Goal: Transaction & Acquisition: Purchase product/service

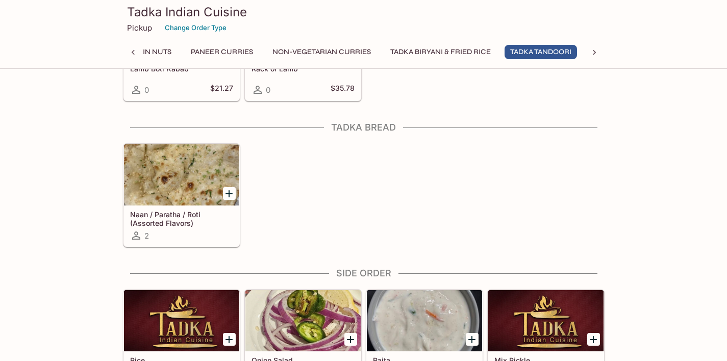
scroll to position [1851, 0]
click at [230, 192] on icon "Add Naan / Paratha / Roti (Assorted Flavors)" at bounding box center [228, 193] width 7 height 7
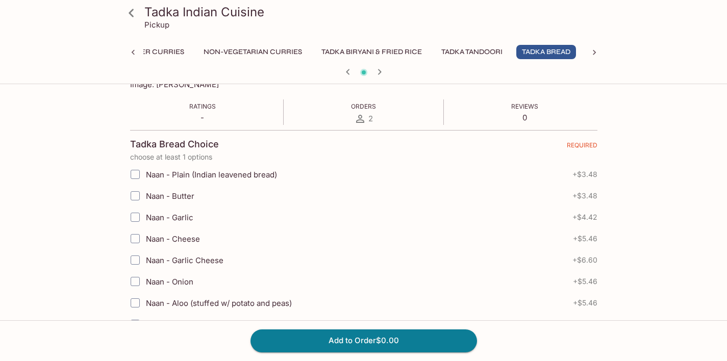
scroll to position [162, 0]
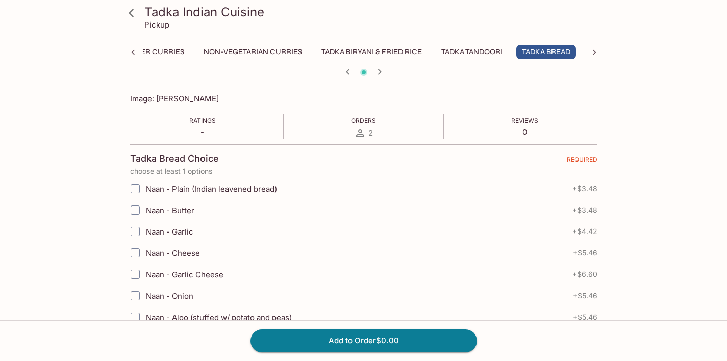
click at [134, 232] on input "Naan - Garlic" at bounding box center [135, 231] width 20 height 20
checkbox input "true"
click at [358, 337] on button "Add to Order $4.42" at bounding box center [363, 341] width 227 height 22
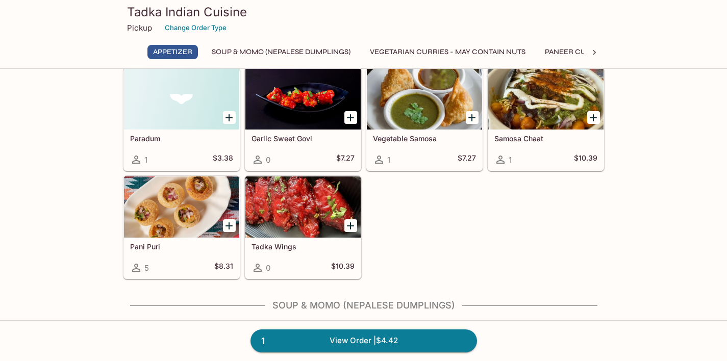
scroll to position [39, 0]
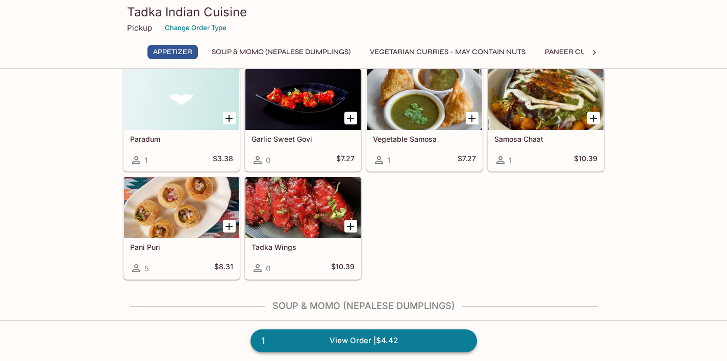
click at [323, 336] on link "1 View Order | $4.42" at bounding box center [363, 341] width 227 height 22
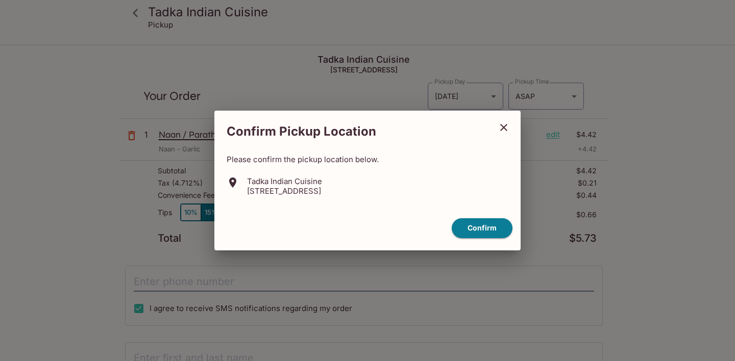
click at [504, 126] on icon "close" at bounding box center [503, 127] width 12 height 12
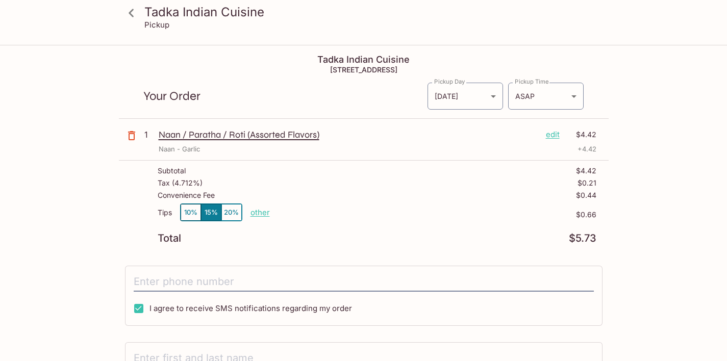
click at [548, 135] on p "edit" at bounding box center [553, 134] width 14 height 11
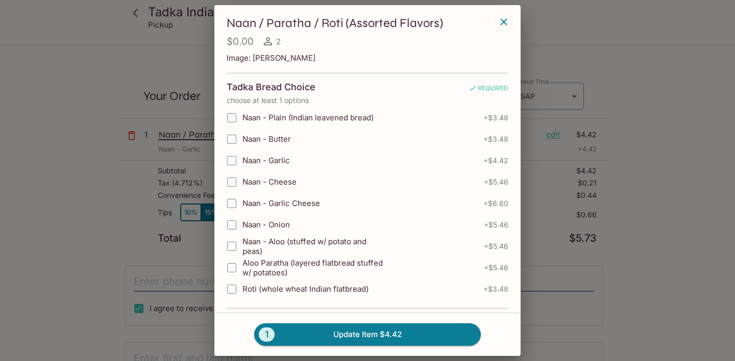
click at [234, 159] on input "Naan - Garlic" at bounding box center [231, 160] width 20 height 20
checkbox input "true"
click at [374, 335] on button "1 Update Item $4.42" at bounding box center [367, 334] width 227 height 22
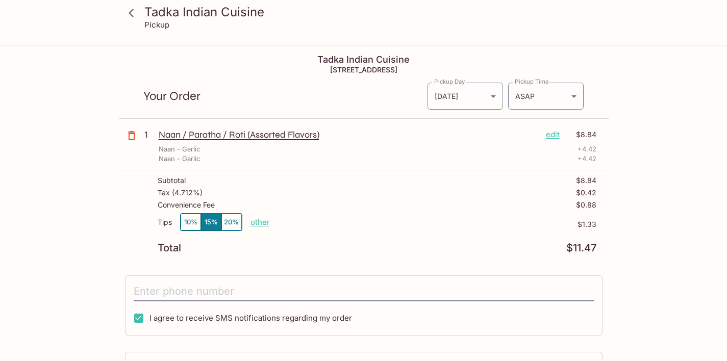
click at [133, 15] on icon at bounding box center [131, 13] width 5 height 8
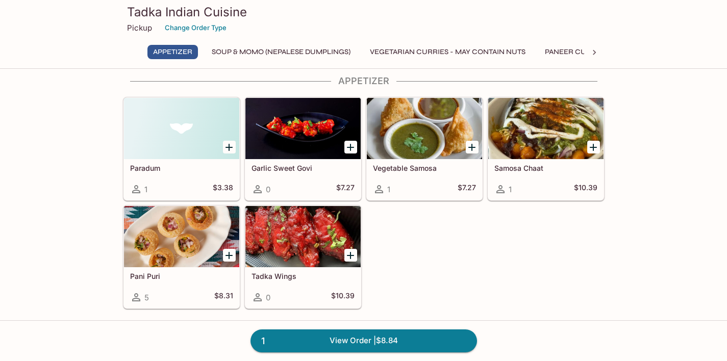
scroll to position [11, 0]
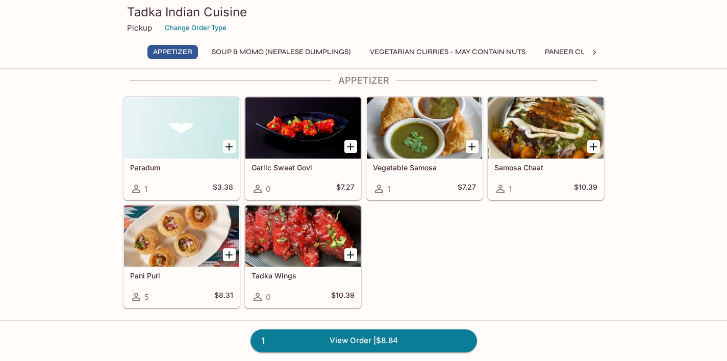
click at [228, 145] on icon "Add Paradum" at bounding box center [229, 147] width 12 height 12
click at [228, 145] on button "1" at bounding box center [229, 146] width 13 height 13
click at [340, 339] on link "3 View Order | $15.60" at bounding box center [363, 341] width 227 height 22
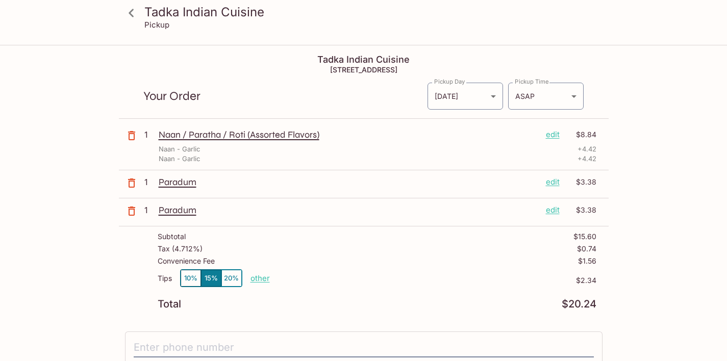
click at [133, 11] on icon at bounding box center [131, 13] width 18 height 18
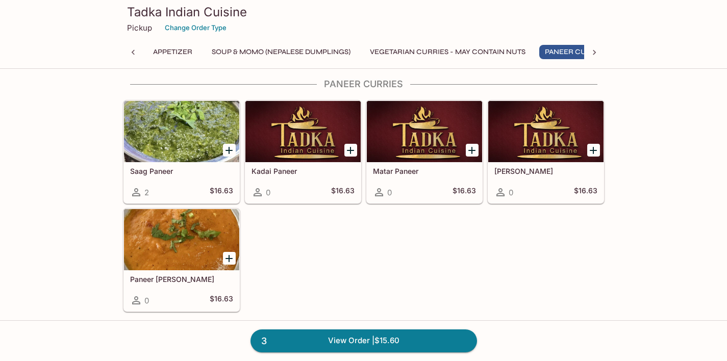
scroll to position [886, 0]
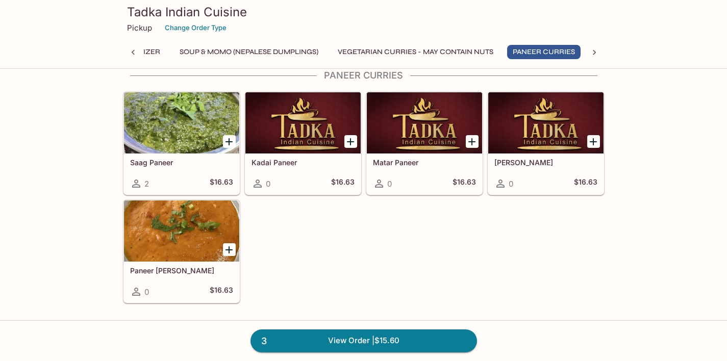
click at [595, 53] on icon at bounding box center [594, 52] width 3 height 5
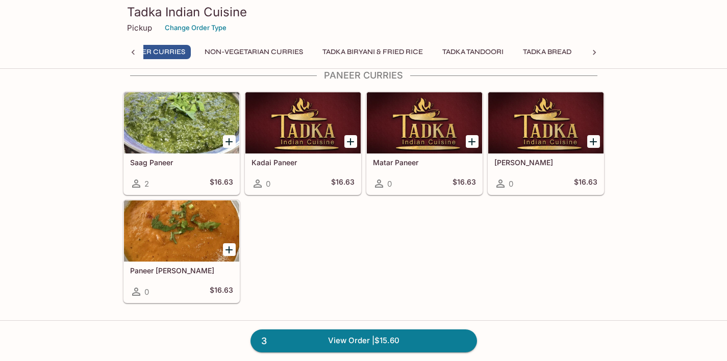
scroll to position [0, 473]
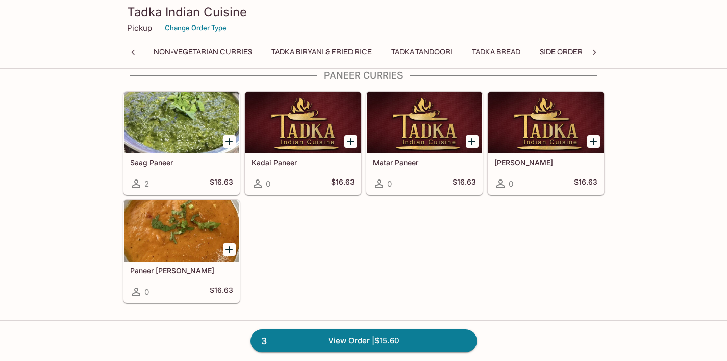
click at [594, 53] on icon at bounding box center [594, 52] width 10 height 10
click at [358, 51] on button "Tadka Bread" at bounding box center [352, 52] width 60 height 14
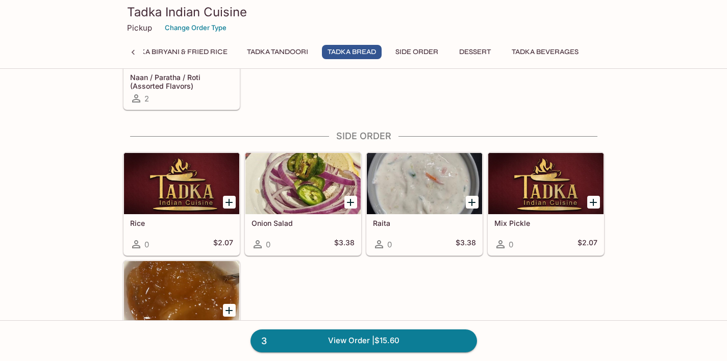
scroll to position [1992, 0]
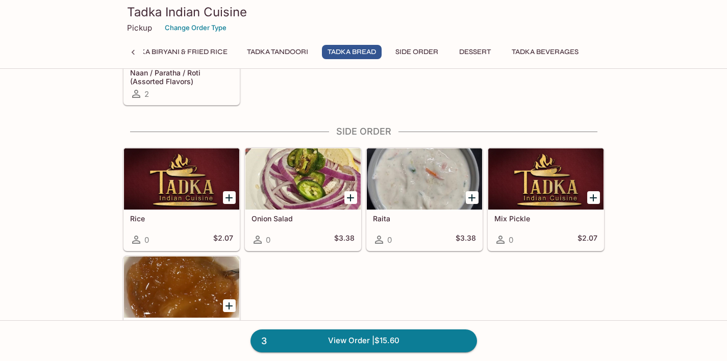
click at [476, 197] on icon "Add Raita" at bounding box center [472, 198] width 12 height 12
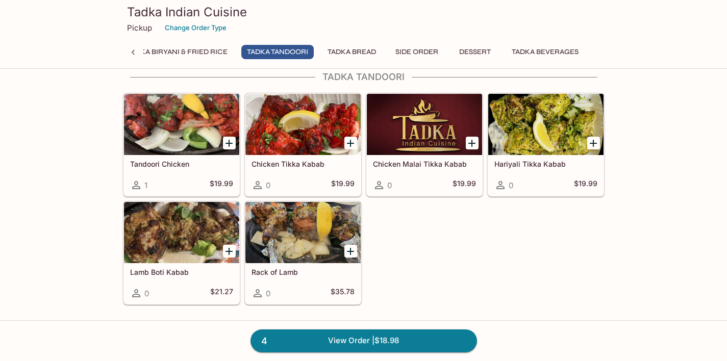
scroll to position [1646, 0]
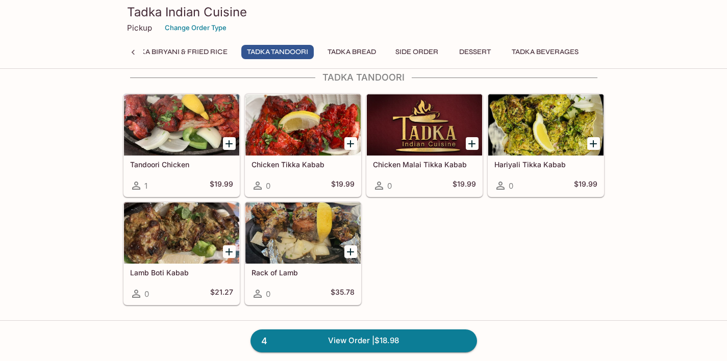
click at [170, 232] on div at bounding box center [181, 233] width 115 height 61
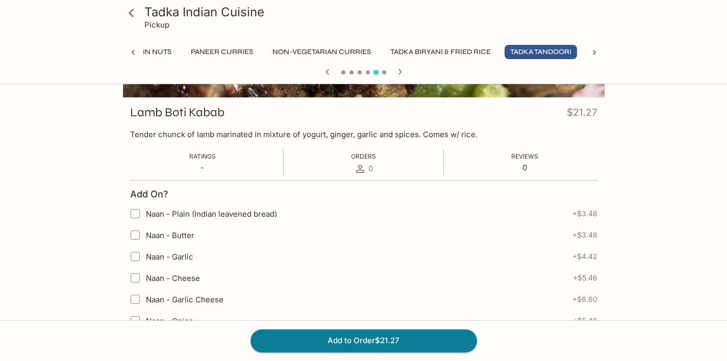
scroll to position [123, 0]
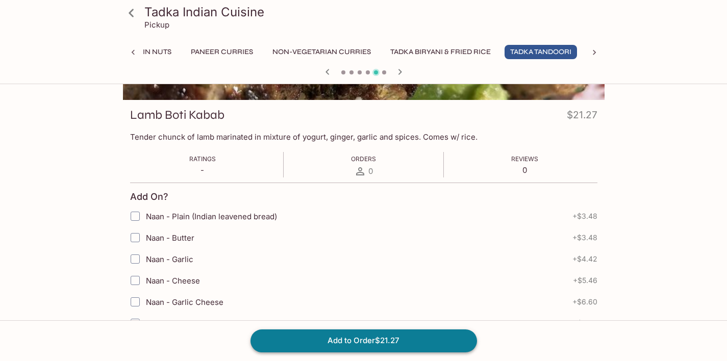
click at [424, 341] on button "Add to Order $21.27" at bounding box center [363, 341] width 227 height 22
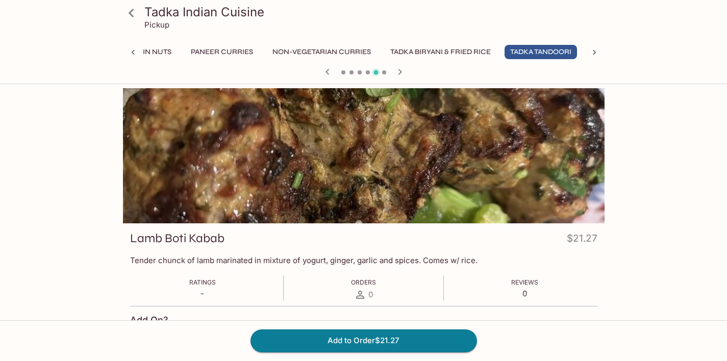
click at [129, 14] on icon at bounding box center [131, 13] width 18 height 18
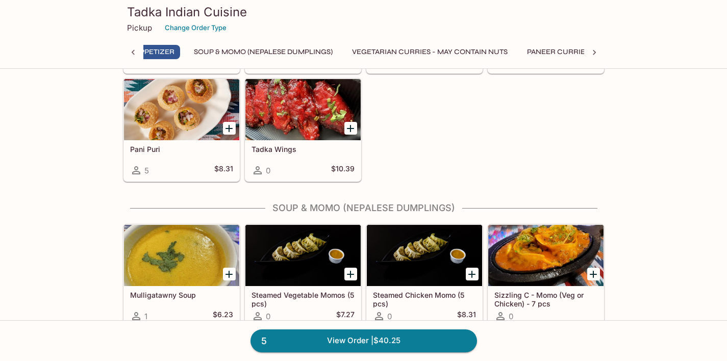
scroll to position [0, 4]
click at [594, 52] on icon at bounding box center [594, 52] width 10 height 10
click at [370, 52] on button "Tadka Biryani & Fried Rice" at bounding box center [350, 52] width 112 height 14
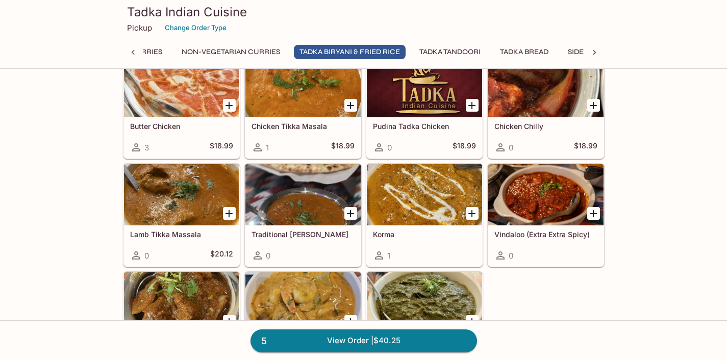
scroll to position [1486, 0]
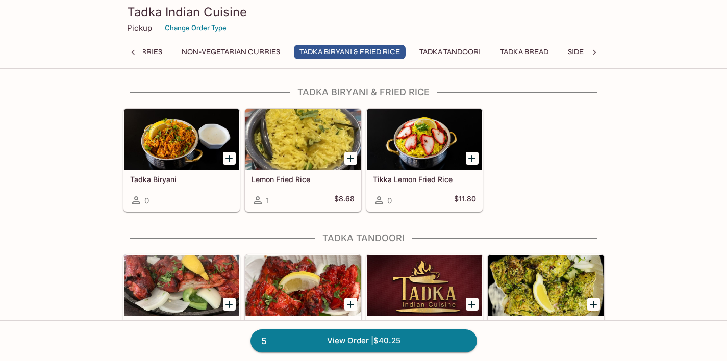
click at [444, 49] on button "Tadka Tandoori" at bounding box center [450, 52] width 72 height 14
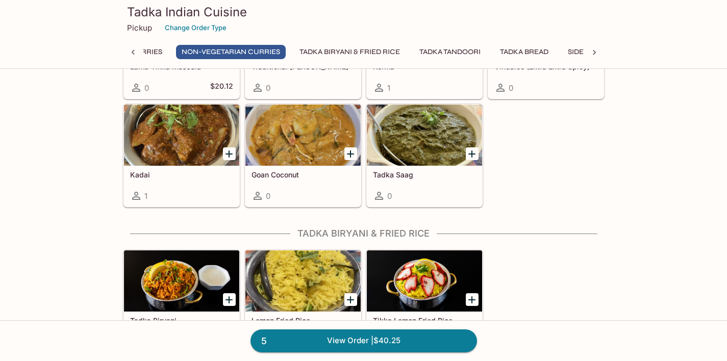
scroll to position [1343, 0]
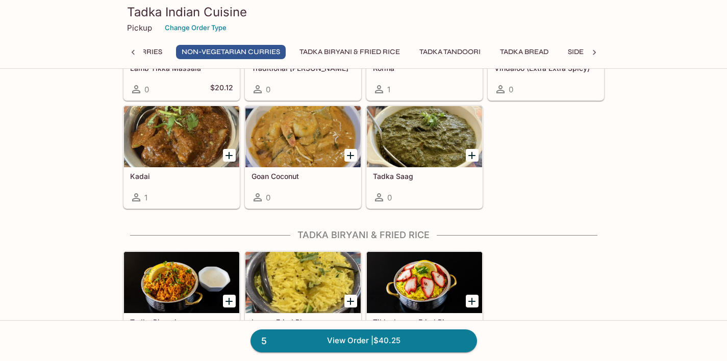
click at [409, 150] on div at bounding box center [424, 136] width 115 height 61
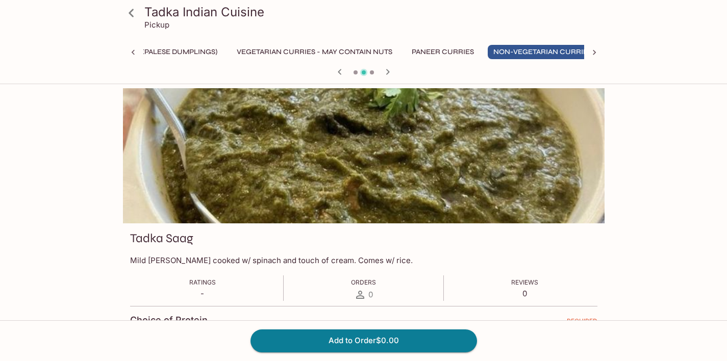
scroll to position [0, 150]
click at [342, 72] on icon "button" at bounding box center [340, 72] width 12 height 12
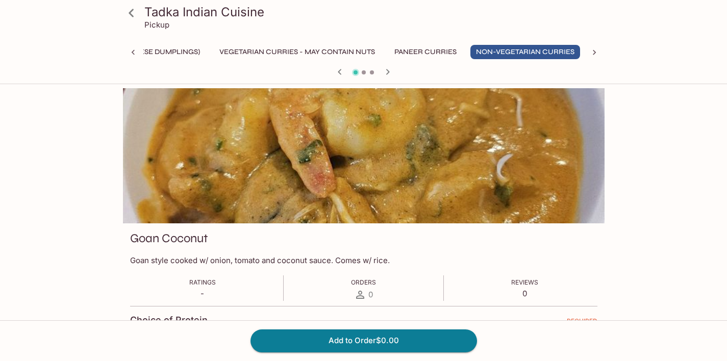
click at [342, 72] on icon "button" at bounding box center [340, 72] width 12 height 12
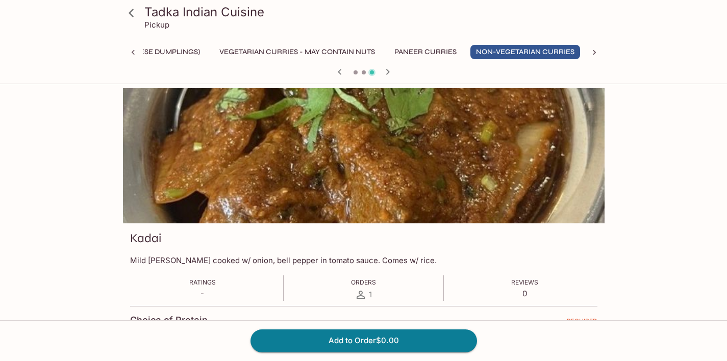
click at [342, 72] on icon "button" at bounding box center [340, 72] width 12 height 12
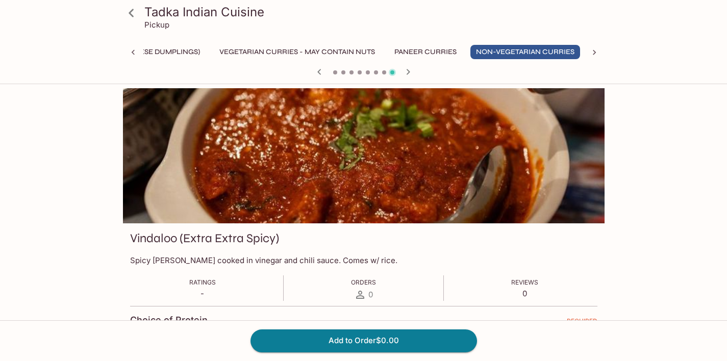
click at [319, 69] on icon "button" at bounding box center [319, 72] width 12 height 12
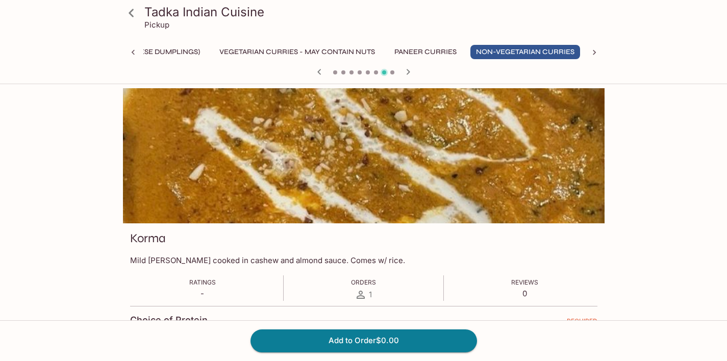
click at [319, 69] on icon "button" at bounding box center [319, 72] width 12 height 12
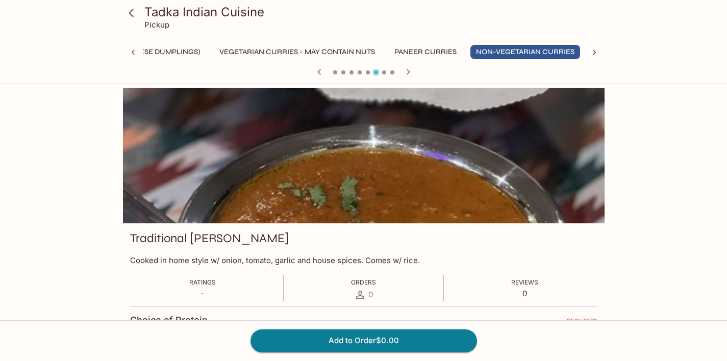
click at [319, 69] on icon "button" at bounding box center [319, 72] width 12 height 12
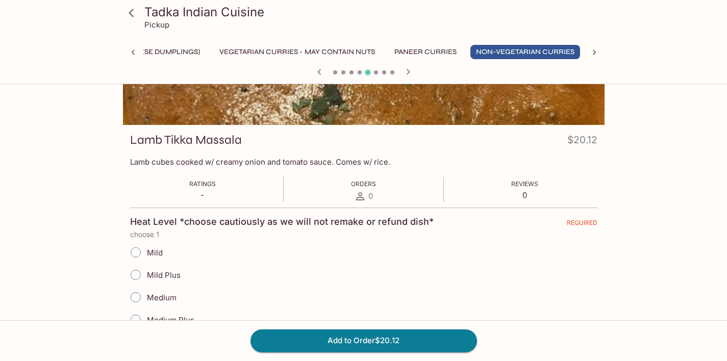
scroll to position [97, 0]
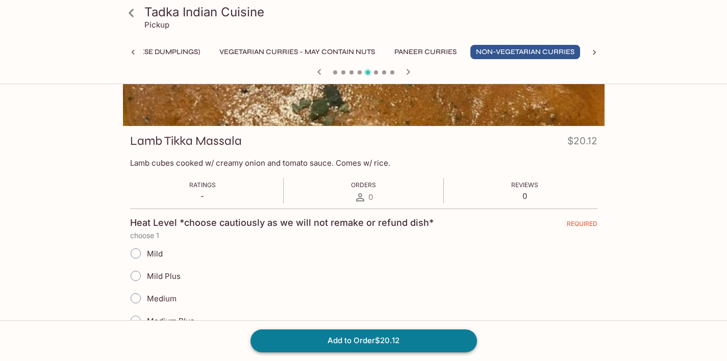
click at [373, 343] on button "Add to Order $20.12" at bounding box center [363, 341] width 227 height 22
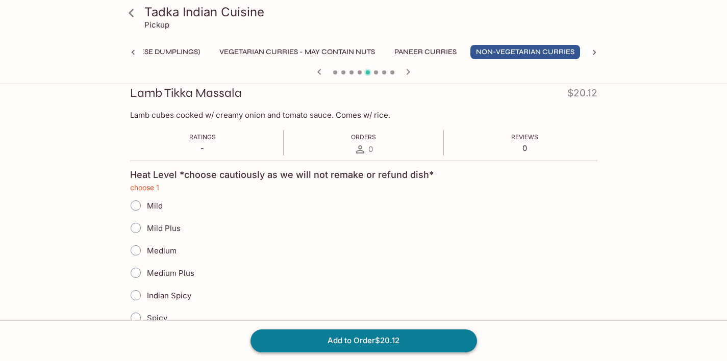
scroll to position [174, 0]
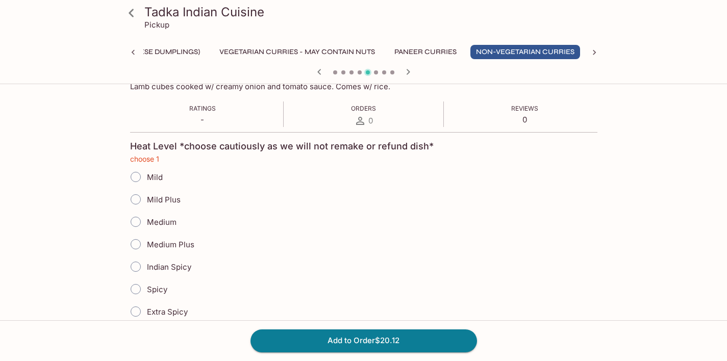
click at [326, 230] on div "Medium" at bounding box center [363, 222] width 467 height 22
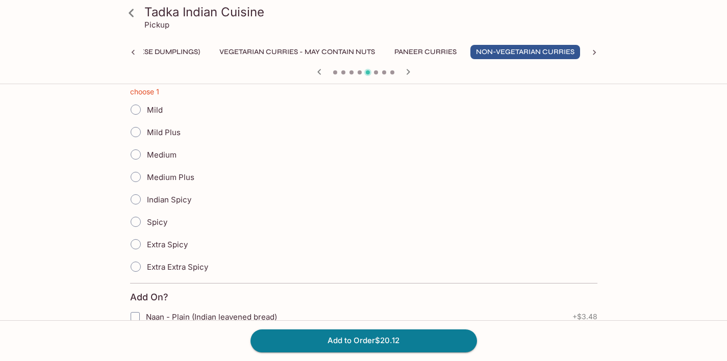
scroll to position [233, 0]
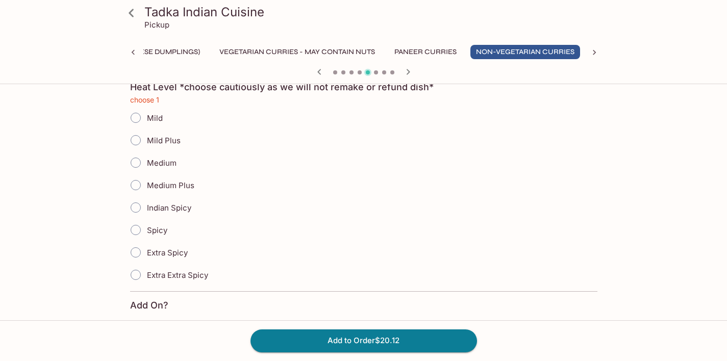
click at [136, 163] on input "Medium" at bounding box center [135, 162] width 21 height 21
radio input "true"
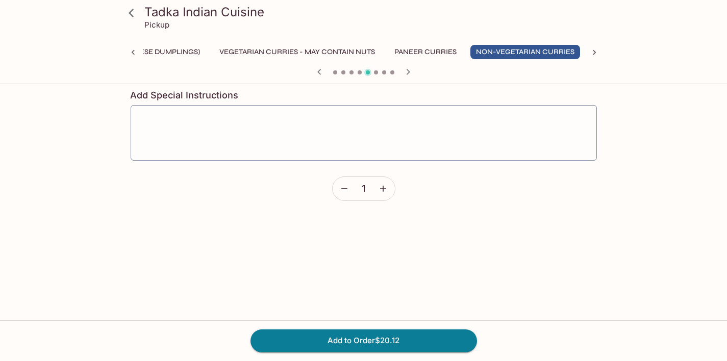
scroll to position [753, 0]
click at [375, 340] on button "Add to Order $20.12" at bounding box center [363, 341] width 227 height 22
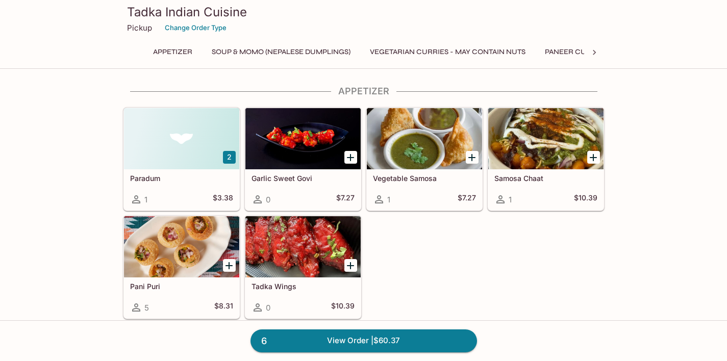
click at [594, 54] on icon at bounding box center [594, 52] width 10 height 10
click at [482, 51] on button "Tadka Tandoori" at bounding box center [454, 52] width 72 height 14
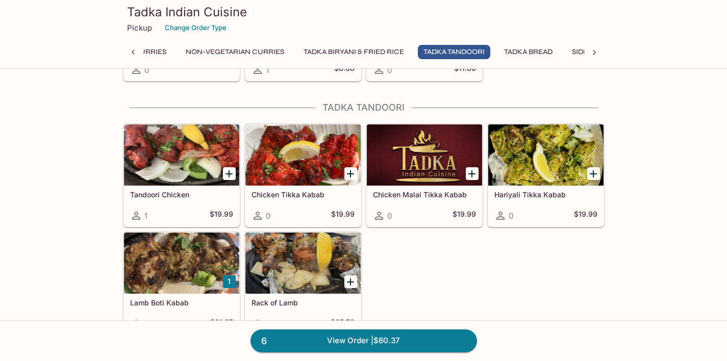
scroll to position [1631, 0]
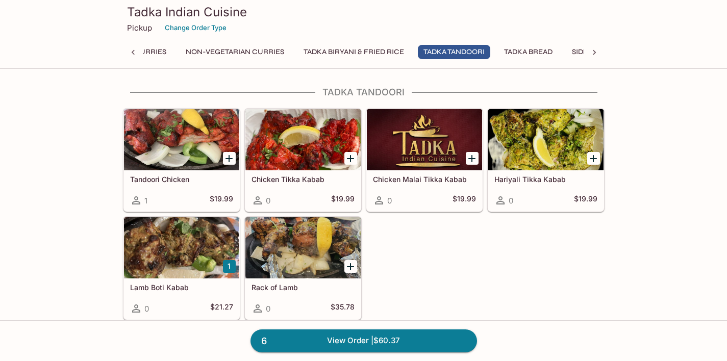
click at [187, 252] on div at bounding box center [181, 247] width 115 height 61
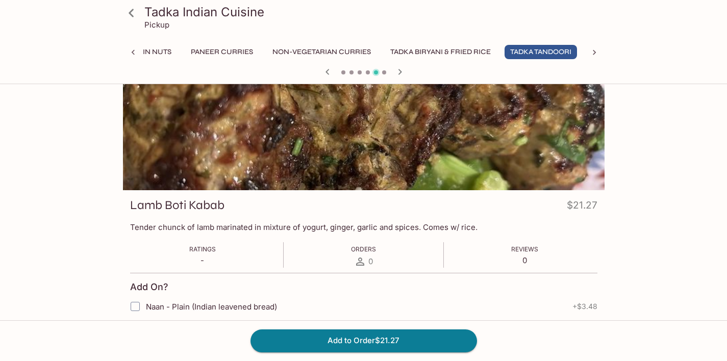
scroll to position [37, 0]
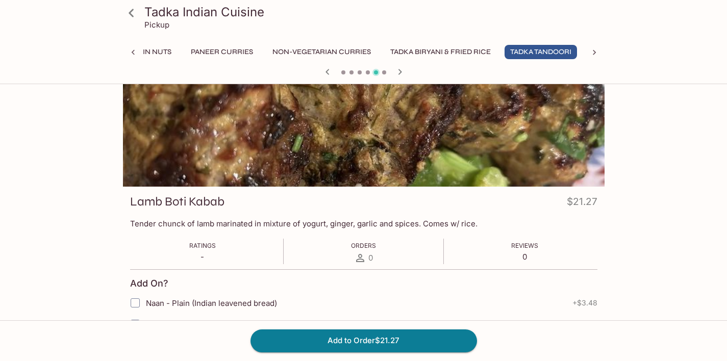
click at [467, 50] on button "Tadka Biryani & Fried Rice" at bounding box center [441, 52] width 112 height 14
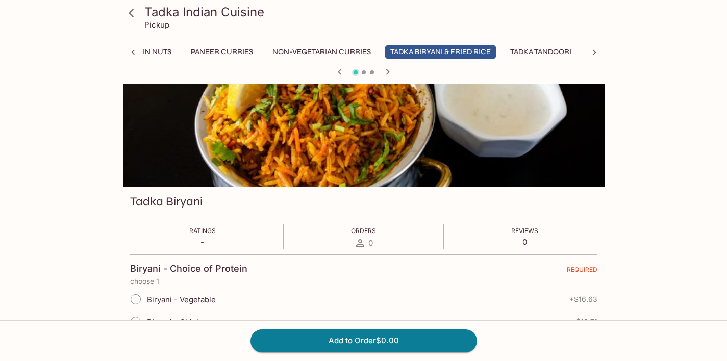
click at [389, 70] on icon "button" at bounding box center [388, 72] width 12 height 12
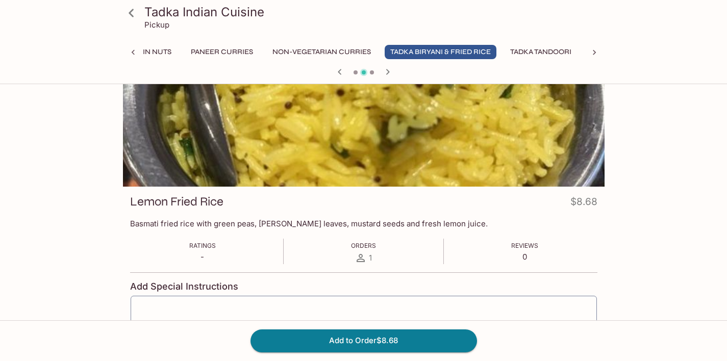
click at [389, 70] on icon "button" at bounding box center [388, 72] width 12 height 12
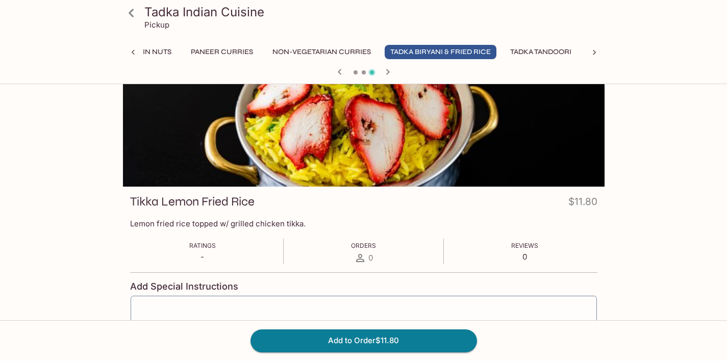
click at [345, 51] on button "Non-Vegetarian Curries" at bounding box center [322, 52] width 110 height 14
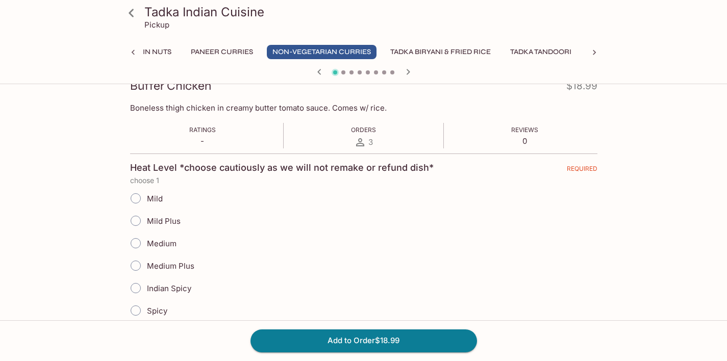
scroll to position [153, 0]
click at [137, 243] on input "Medium" at bounding box center [135, 242] width 21 height 21
radio input "true"
click at [336, 337] on button "Add to Order $18.99" at bounding box center [363, 341] width 227 height 22
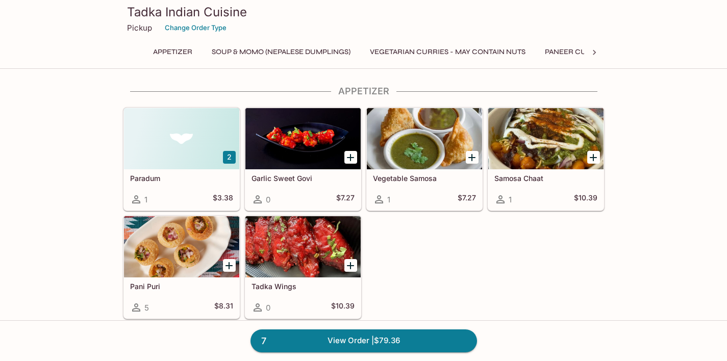
click at [592, 54] on icon at bounding box center [594, 52] width 10 height 10
click at [362, 47] on button "Tadka Bread" at bounding box center [352, 52] width 60 height 14
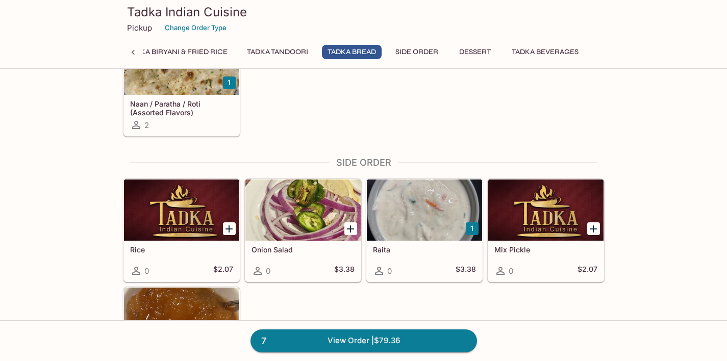
scroll to position [1995, 0]
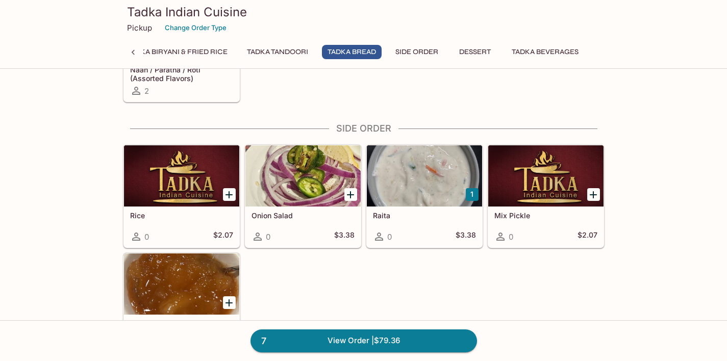
click at [418, 182] on div at bounding box center [424, 175] width 115 height 61
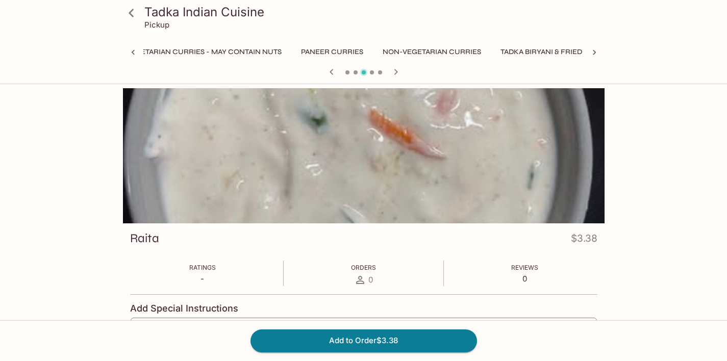
scroll to position [0, 486]
click at [360, 342] on button "Add to Order $3.38" at bounding box center [363, 341] width 227 height 22
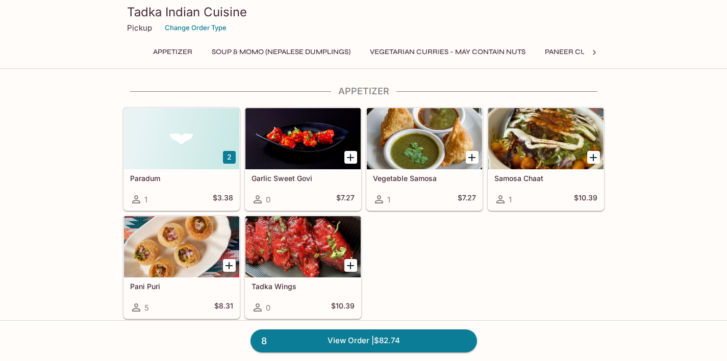
click at [600, 54] on div at bounding box center [594, 52] width 20 height 15
click at [524, 52] on button "Tadka Bread" at bounding box center [528, 52] width 60 height 14
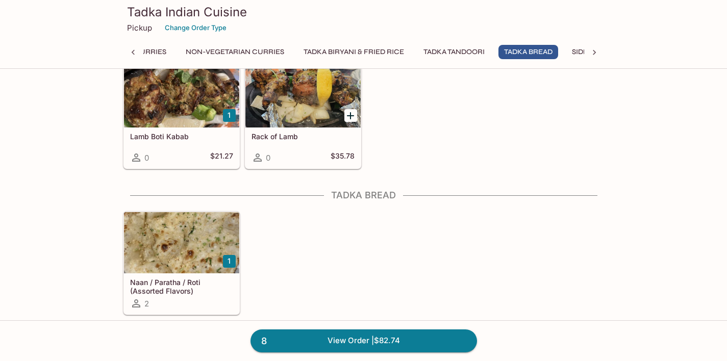
scroll to position [1886, 0]
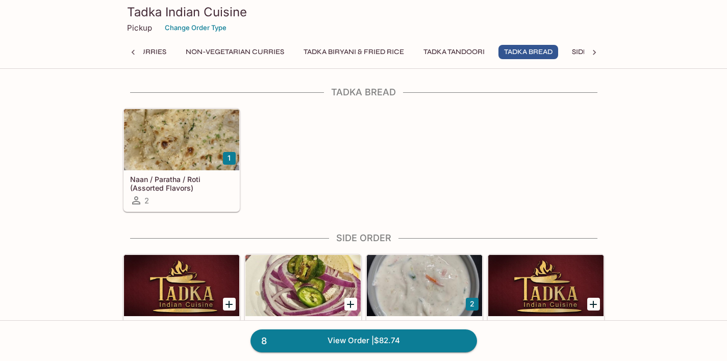
click at [465, 51] on button "Tadka Tandoori" at bounding box center [454, 52] width 72 height 14
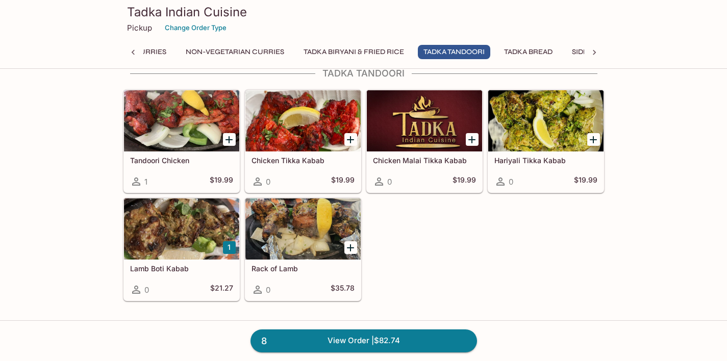
scroll to position [1631, 0]
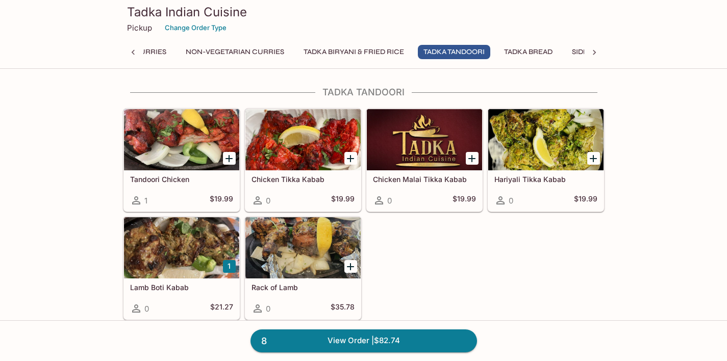
click at [390, 47] on button "Tadka Biryani & Fried Rice" at bounding box center [354, 52] width 112 height 14
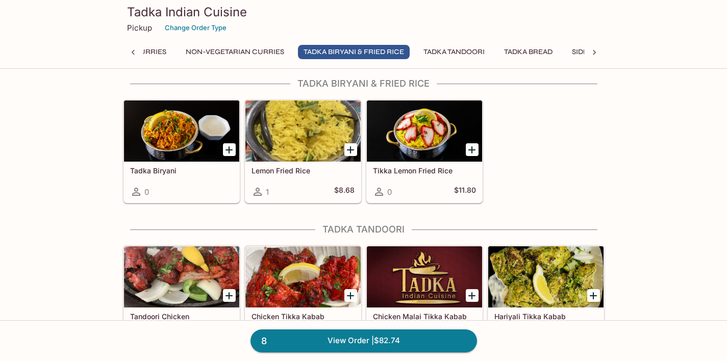
scroll to position [1486, 0]
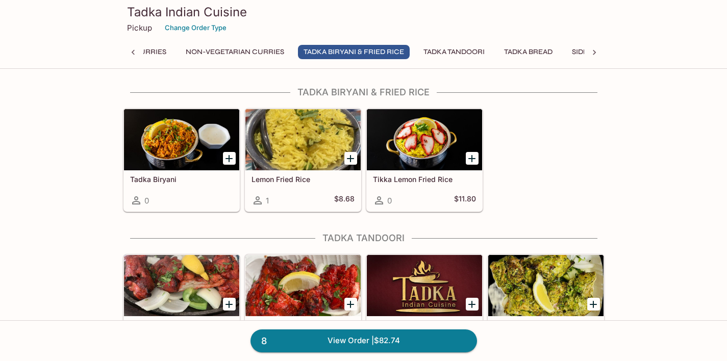
click at [252, 50] on button "Non-Vegetarian Curries" at bounding box center [235, 52] width 110 height 14
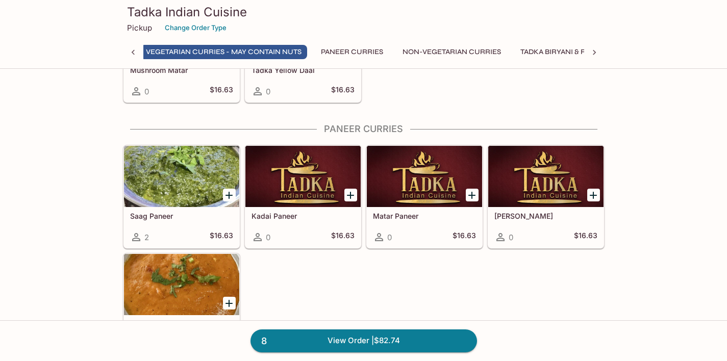
scroll to position [830, 0]
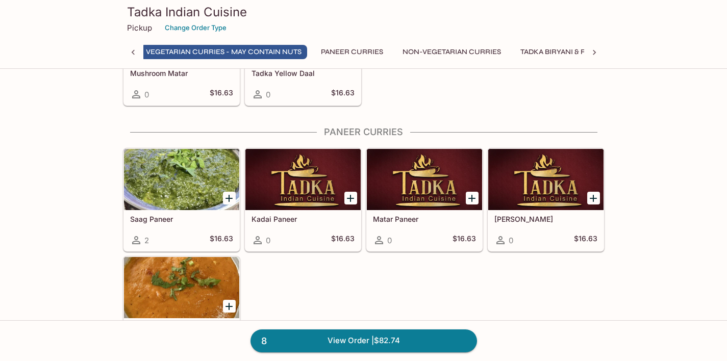
click at [170, 198] on div at bounding box center [181, 179] width 115 height 61
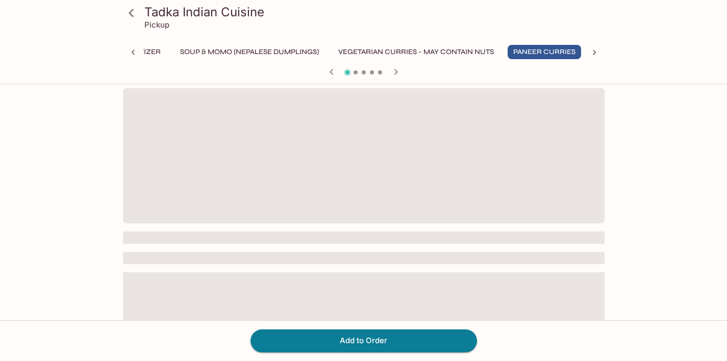
scroll to position [0, 32]
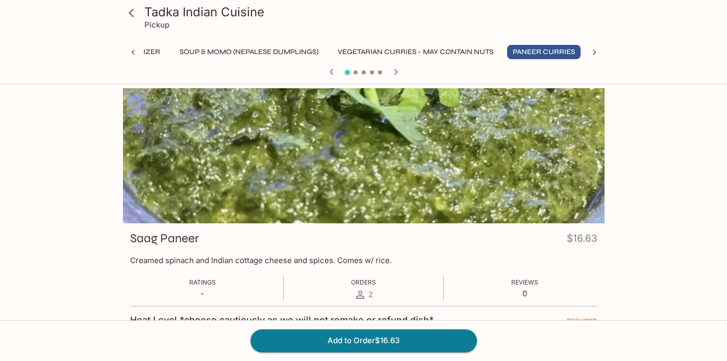
click at [594, 51] on icon at bounding box center [594, 52] width 3 height 5
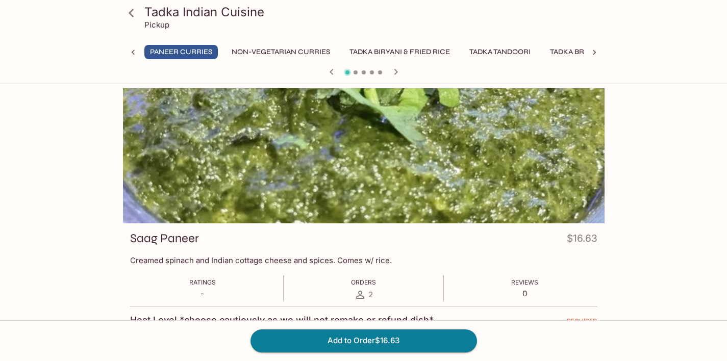
scroll to position [0, 473]
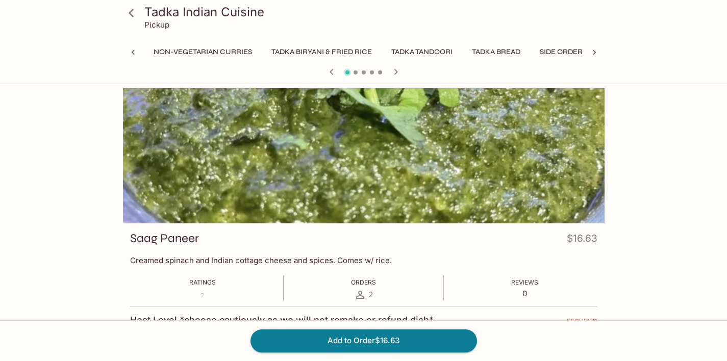
click at [136, 50] on icon at bounding box center [133, 52] width 10 height 10
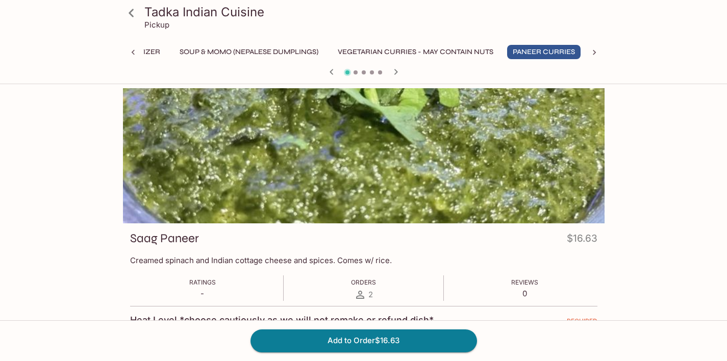
click at [593, 53] on icon at bounding box center [594, 52] width 10 height 10
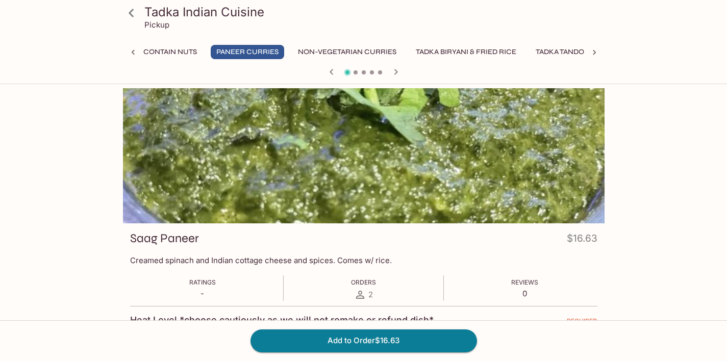
scroll to position [0, 473]
click at [210, 52] on button "Non-Vegetarian Curries" at bounding box center [203, 52] width 110 height 14
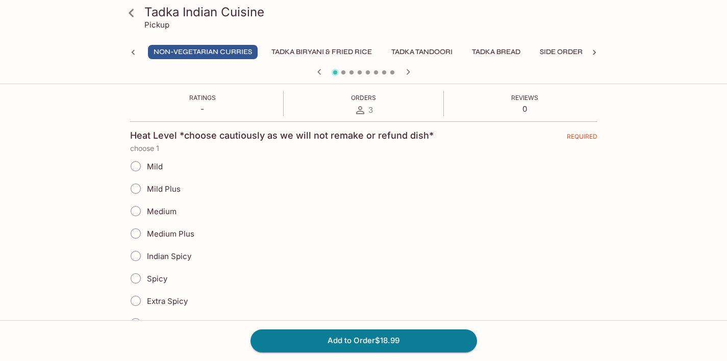
scroll to position [184, 0]
click at [137, 210] on input "Medium" at bounding box center [135, 211] width 21 height 21
radio input "true"
click at [319, 69] on icon "button" at bounding box center [319, 72] width 12 height 12
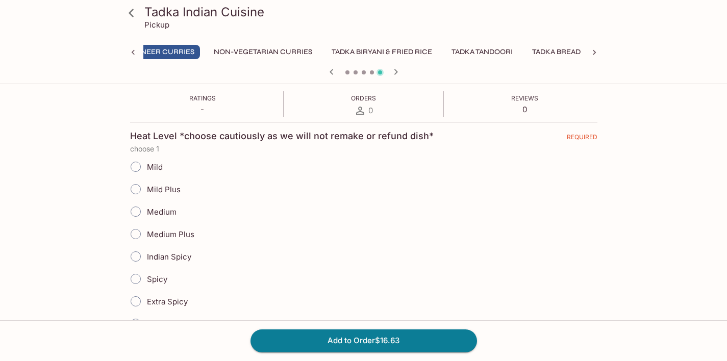
scroll to position [0, 400]
click at [301, 49] on button "Non-Vegetarian Curries" at bounding box center [276, 52] width 110 height 14
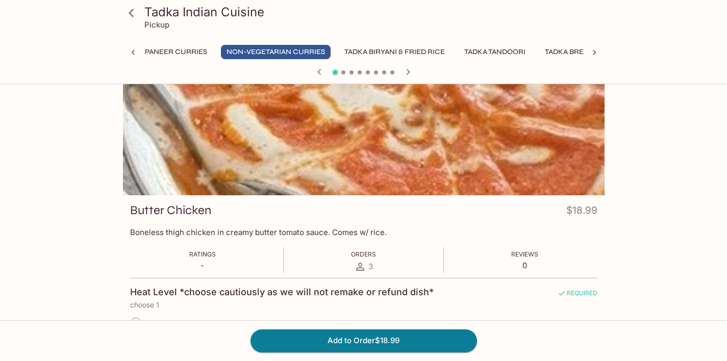
scroll to position [0, 0]
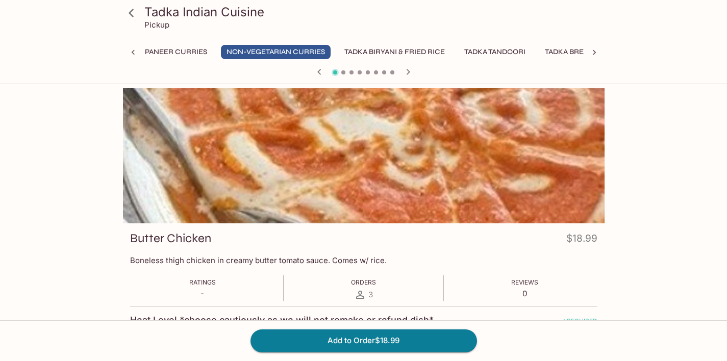
click at [182, 54] on button "Paneer Curries" at bounding box center [175, 52] width 73 height 14
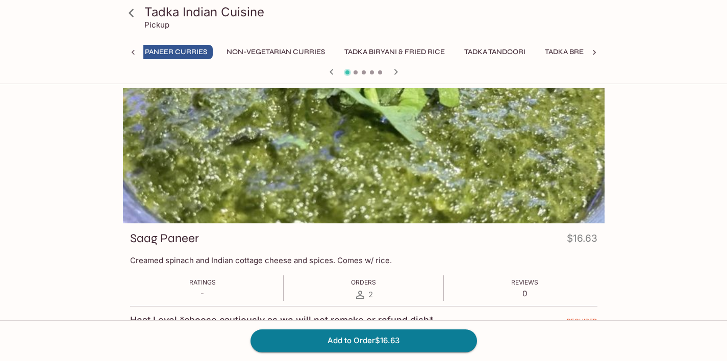
click at [395, 73] on icon "button" at bounding box center [396, 72] width 4 height 6
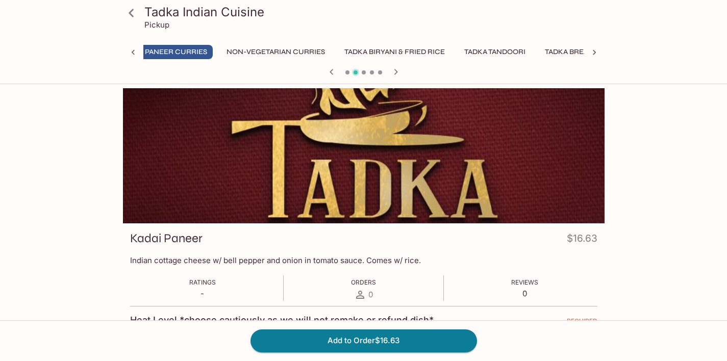
click at [395, 73] on icon "button" at bounding box center [396, 72] width 4 height 6
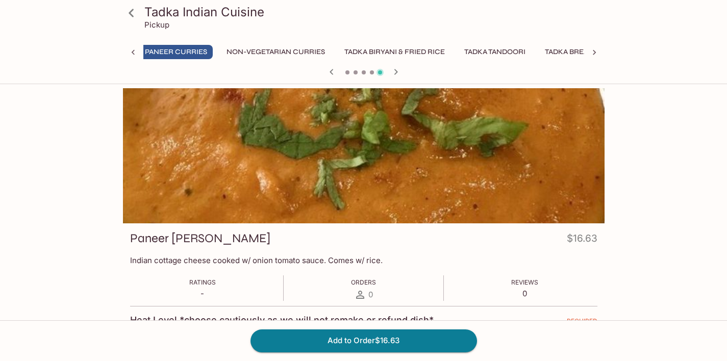
click at [395, 73] on icon "button" at bounding box center [396, 72] width 4 height 6
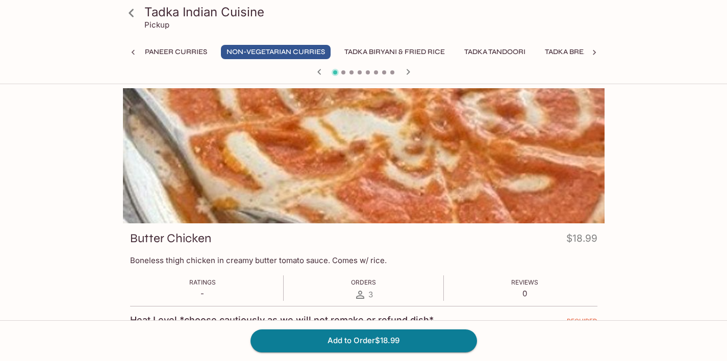
click at [184, 51] on button "Paneer Curries" at bounding box center [175, 52] width 73 height 14
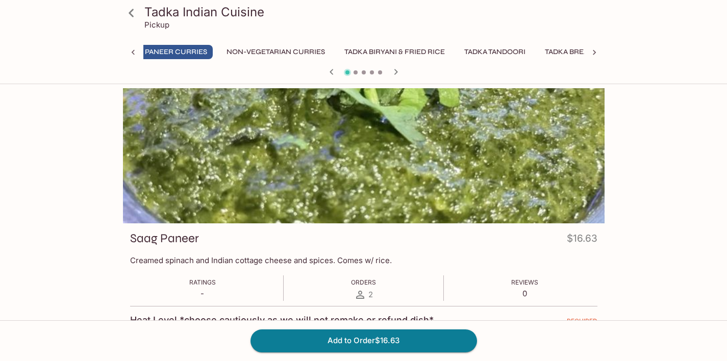
click at [133, 50] on icon at bounding box center [133, 52] width 10 height 10
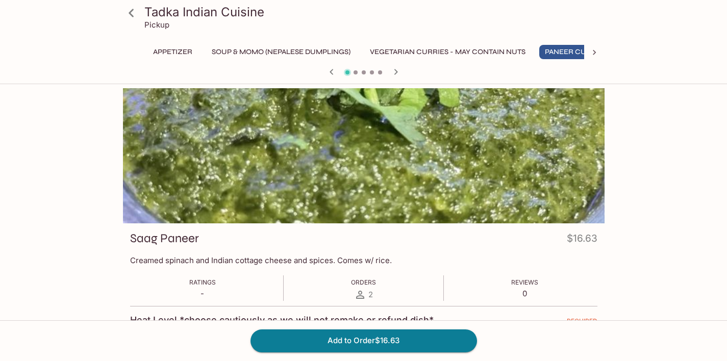
click at [478, 49] on button "Vegetarian Curries - may contain nuts" at bounding box center [447, 52] width 167 height 14
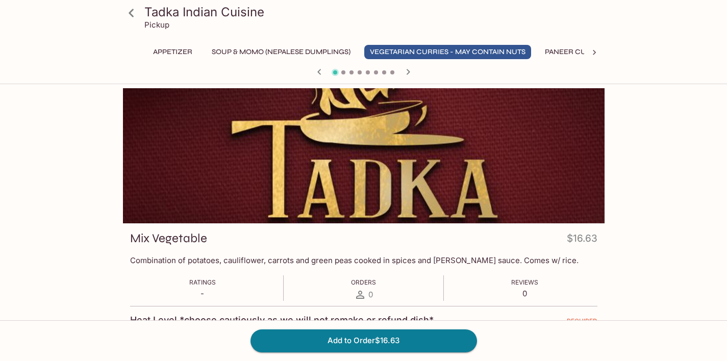
click at [407, 70] on icon "button" at bounding box center [408, 72] width 12 height 12
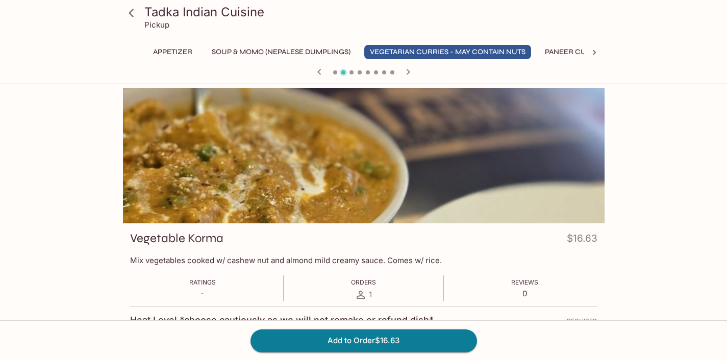
click at [407, 70] on icon "button" at bounding box center [408, 72] width 12 height 12
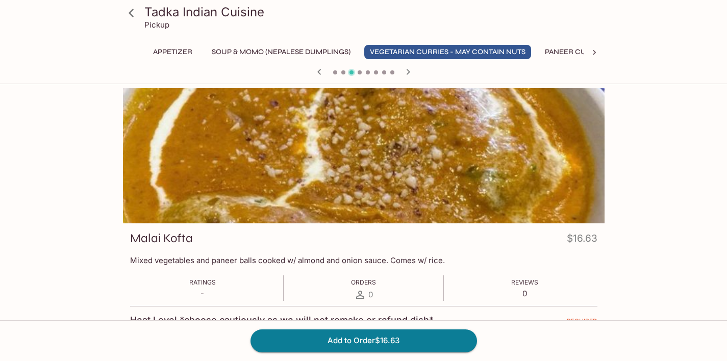
click at [407, 70] on icon "button" at bounding box center [408, 72] width 12 height 12
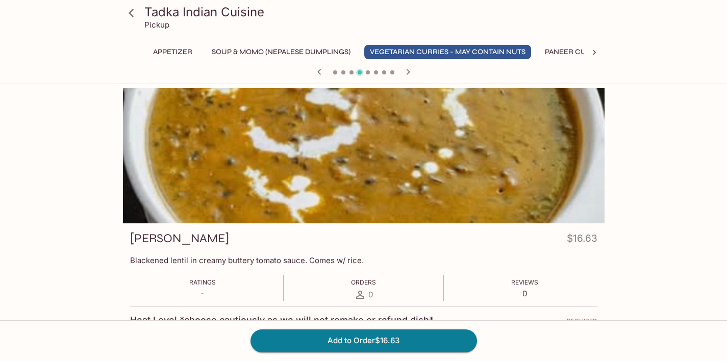
click at [407, 70] on icon "button" at bounding box center [408, 72] width 12 height 12
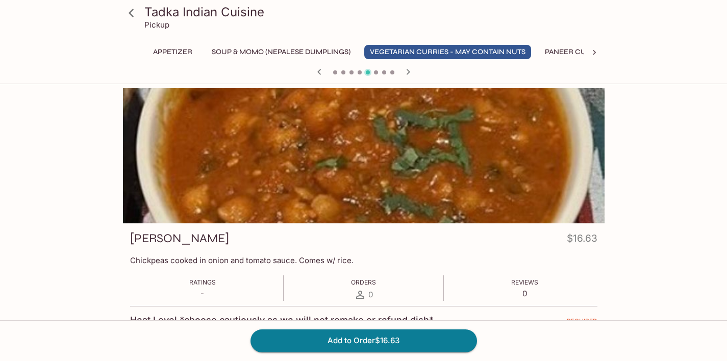
click at [408, 72] on icon "button" at bounding box center [408, 72] width 12 height 12
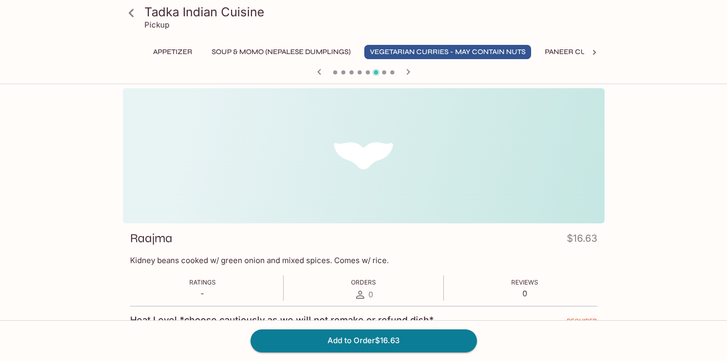
click at [408, 72] on icon "button" at bounding box center [408, 72] width 12 height 12
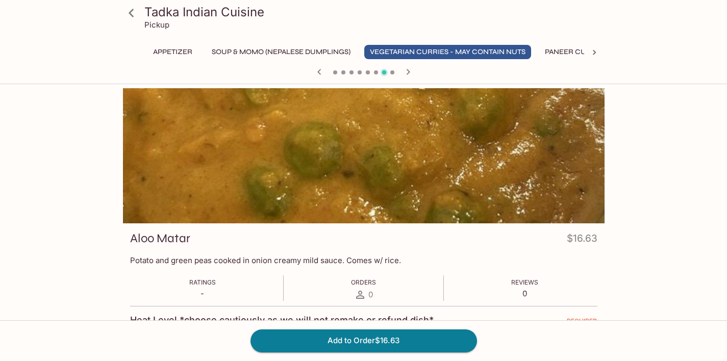
click at [406, 70] on icon "button" at bounding box center [408, 72] width 12 height 12
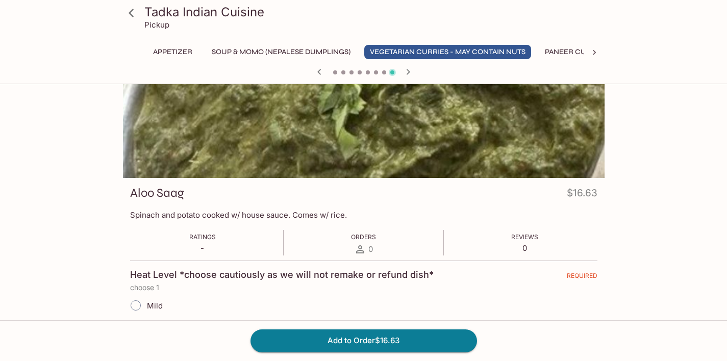
scroll to position [46, 0]
click at [334, 342] on button "Add to Order $16.63" at bounding box center [363, 341] width 227 height 22
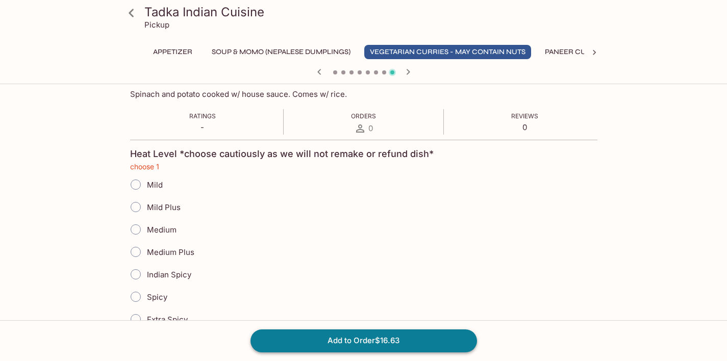
scroll to position [174, 0]
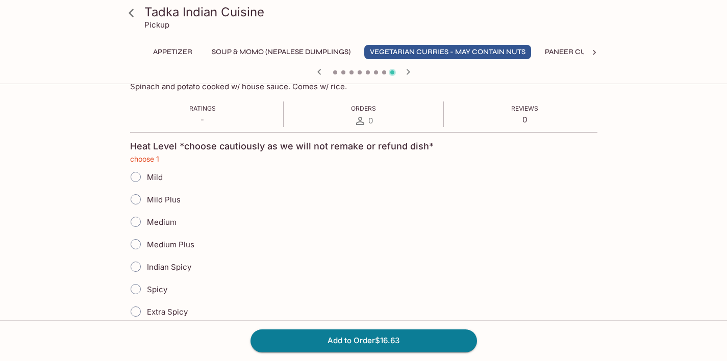
click at [135, 221] on input "Medium" at bounding box center [135, 221] width 21 height 21
radio input "true"
click at [354, 342] on button "Add to Order $16.63" at bounding box center [363, 341] width 227 height 22
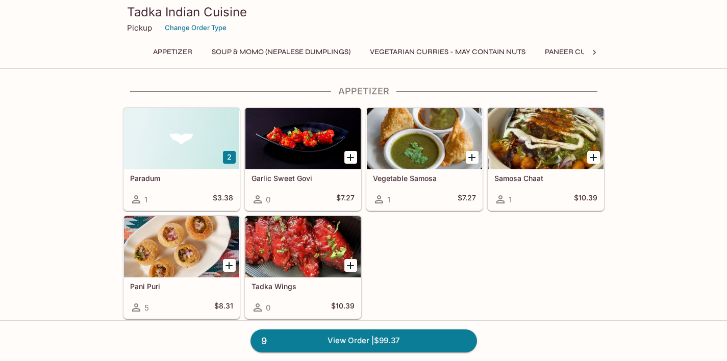
click at [594, 52] on icon at bounding box center [594, 52] width 3 height 5
click at [160, 51] on button "Paneer Curries" at bounding box center [134, 52] width 73 height 14
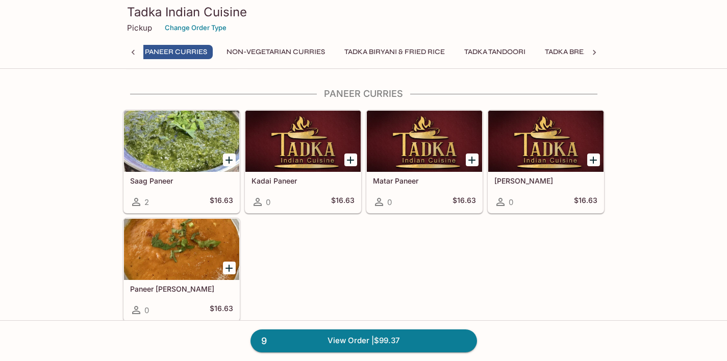
scroll to position [869, 0]
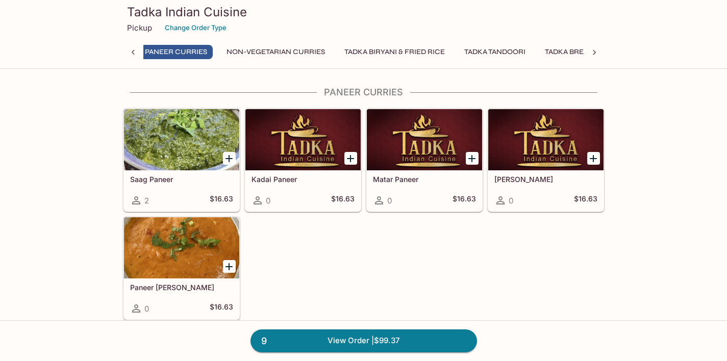
click at [135, 50] on icon at bounding box center [133, 52] width 10 height 10
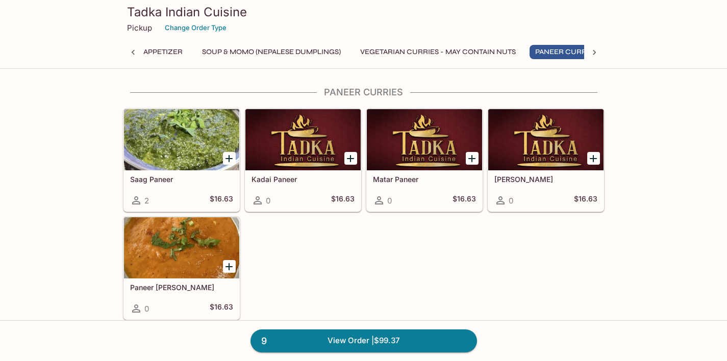
scroll to position [0, 0]
click at [472, 54] on button "Vegetarian Curries - may contain nuts" at bounding box center [447, 52] width 167 height 14
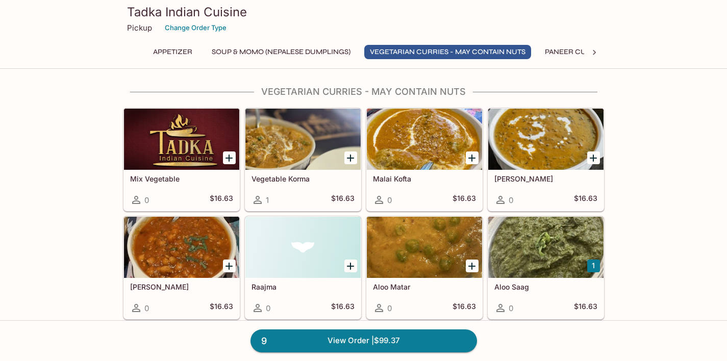
scroll to position [507, 0]
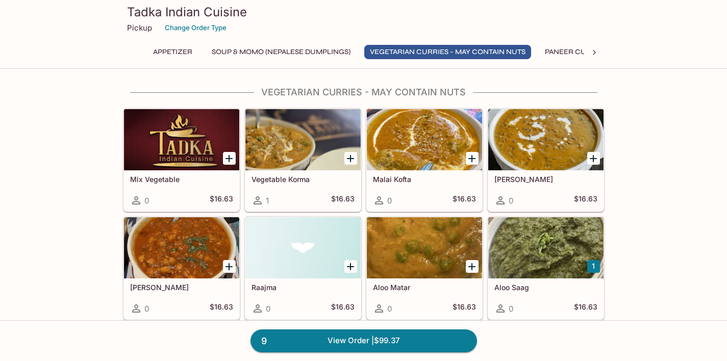
click at [325, 48] on button "Soup & Momo (Nepalese Dumplings)" at bounding box center [281, 52] width 150 height 14
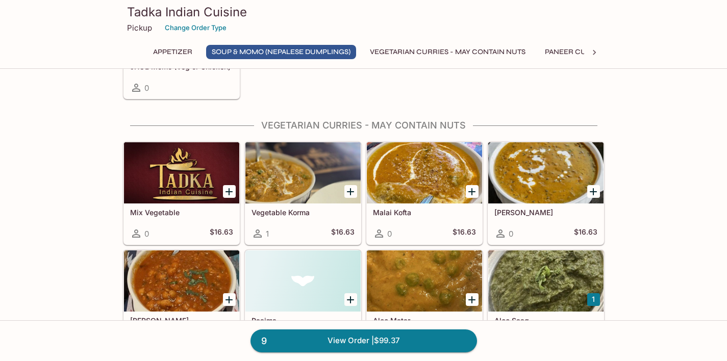
scroll to position [481, 0]
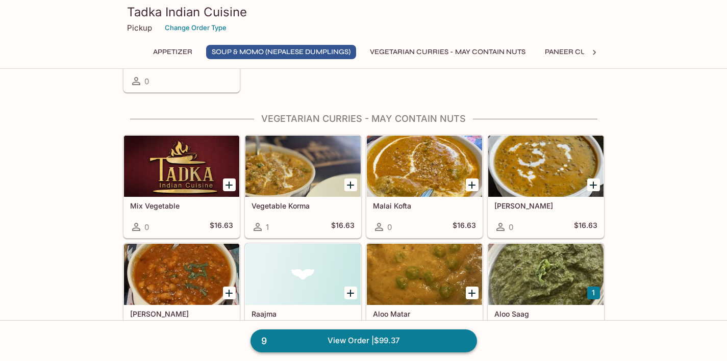
click at [357, 338] on link "9 View Order | $99.37" at bounding box center [363, 341] width 227 height 22
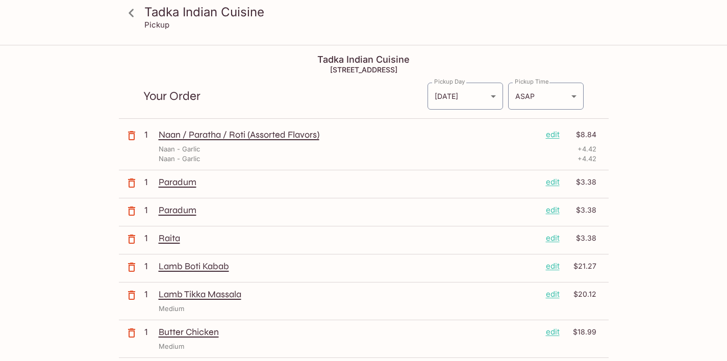
click at [134, 184] on icon "button" at bounding box center [131, 183] width 7 height 9
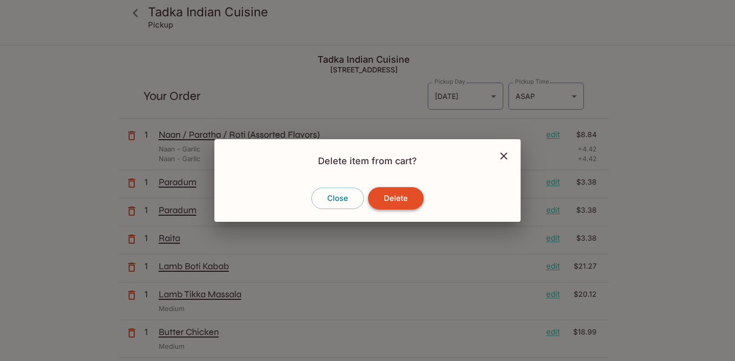
click at [403, 198] on button "Delete" at bounding box center [396, 198] width 56 height 22
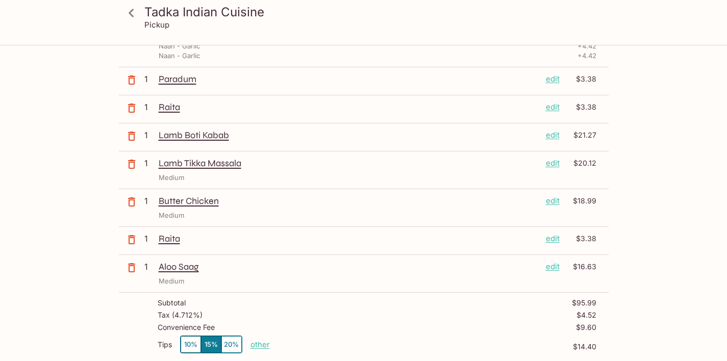
scroll to position [102, 0]
click at [132, 240] on icon "button" at bounding box center [131, 241] width 12 height 12
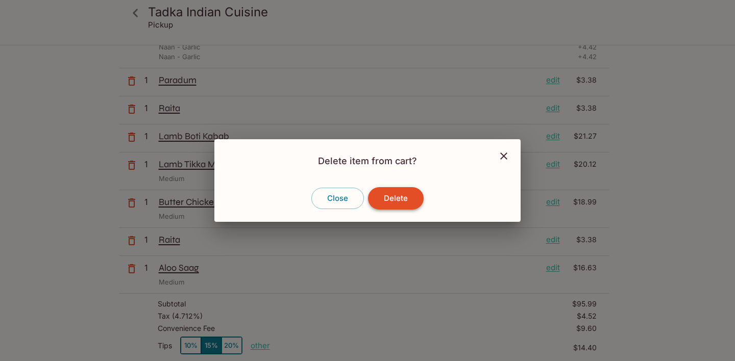
click at [403, 199] on button "Delete" at bounding box center [396, 198] width 56 height 22
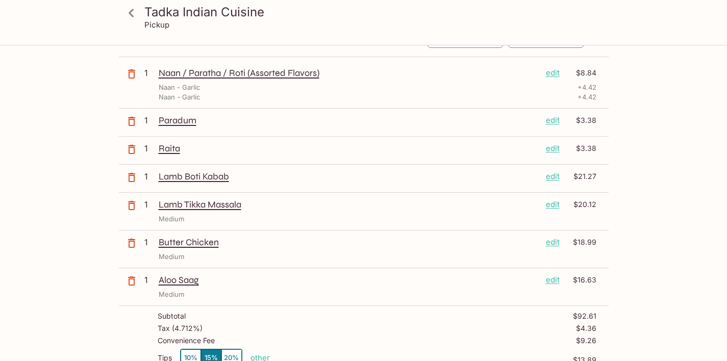
scroll to position [61, 0]
click at [131, 207] on icon "button" at bounding box center [131, 206] width 12 height 12
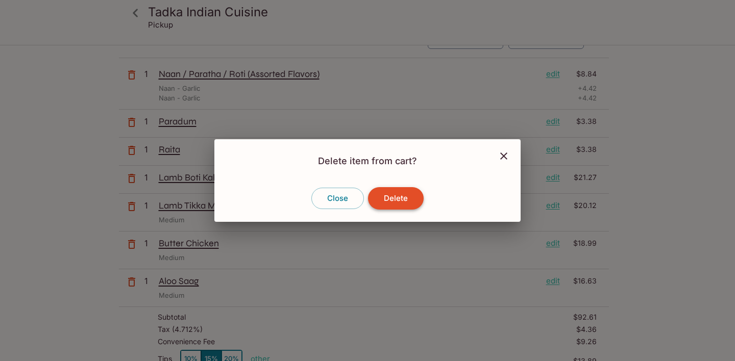
click at [412, 195] on button "Delete" at bounding box center [396, 198] width 56 height 22
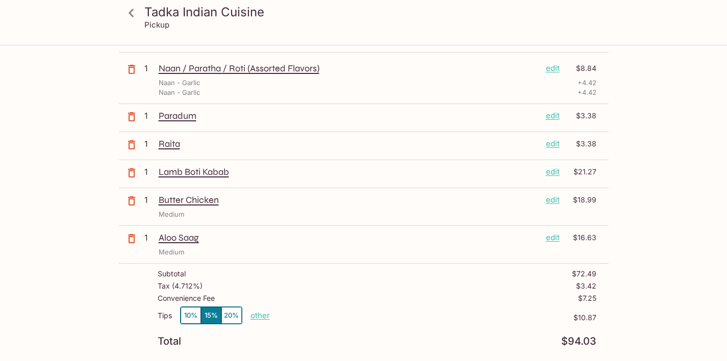
scroll to position [67, 0]
click at [183, 241] on p "Aloo Saag" at bounding box center [348, 237] width 379 height 11
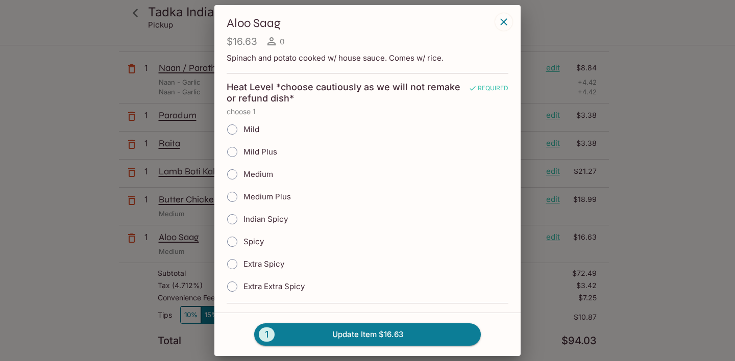
click at [505, 20] on icon "button" at bounding box center [503, 21] width 7 height 7
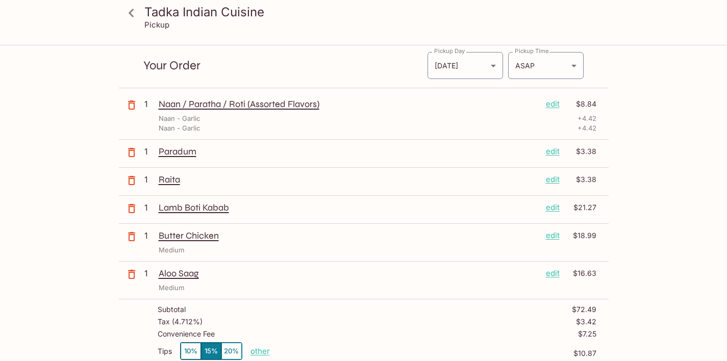
scroll to position [0, 0]
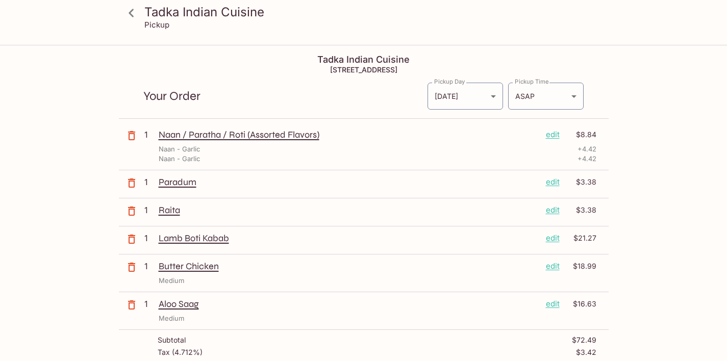
click at [131, 11] on icon at bounding box center [131, 13] width 5 height 8
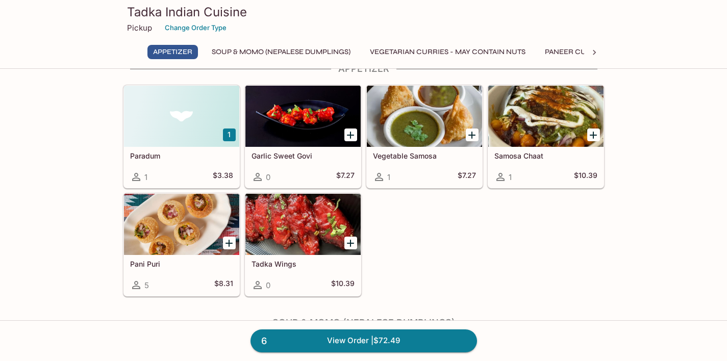
scroll to position [23, 0]
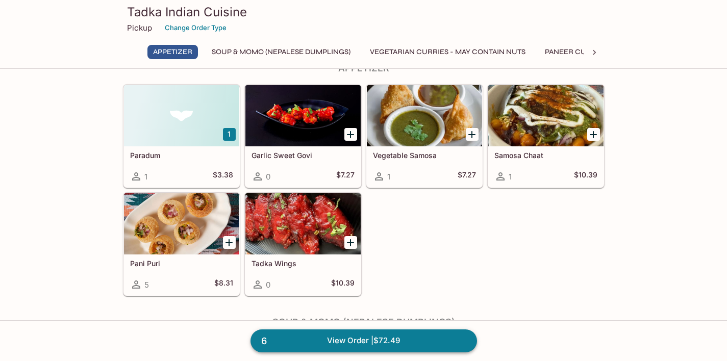
click at [379, 339] on link "6 View Order | $72.49" at bounding box center [363, 341] width 227 height 22
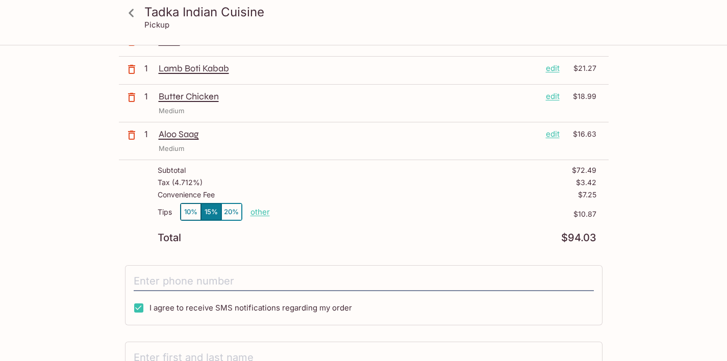
scroll to position [173, 0]
